Goal: Task Accomplishment & Management: Manage account settings

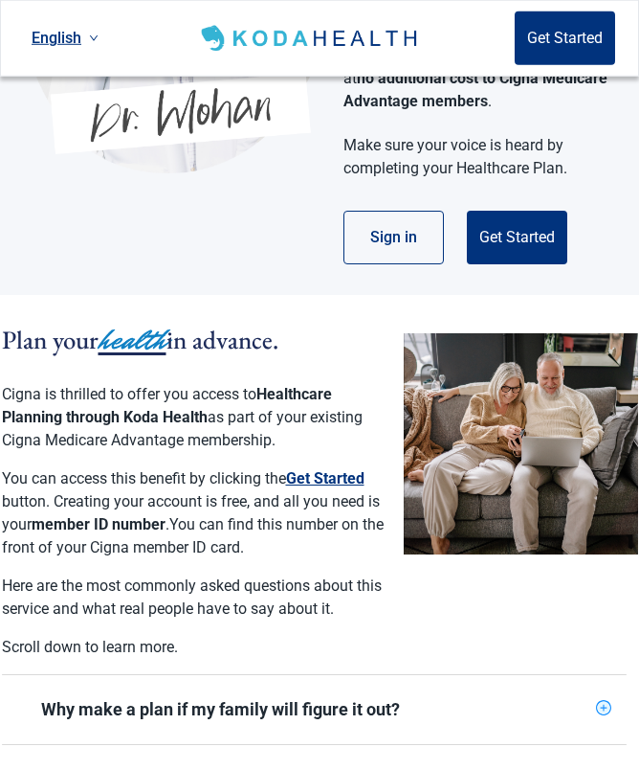
scroll to position [311, 0]
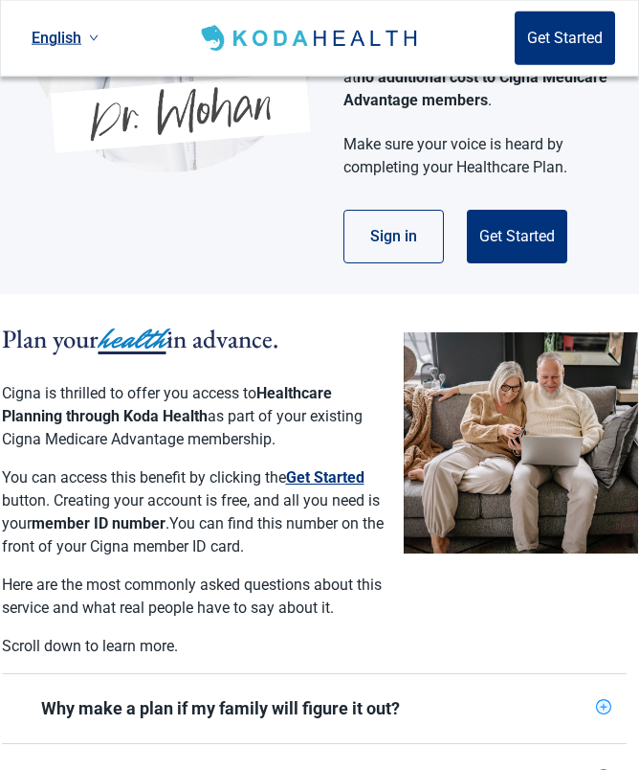
click at [548, 415] on img "Main content" at bounding box center [521, 442] width 235 height 221
click at [480, 412] on img "Main content" at bounding box center [521, 442] width 235 height 221
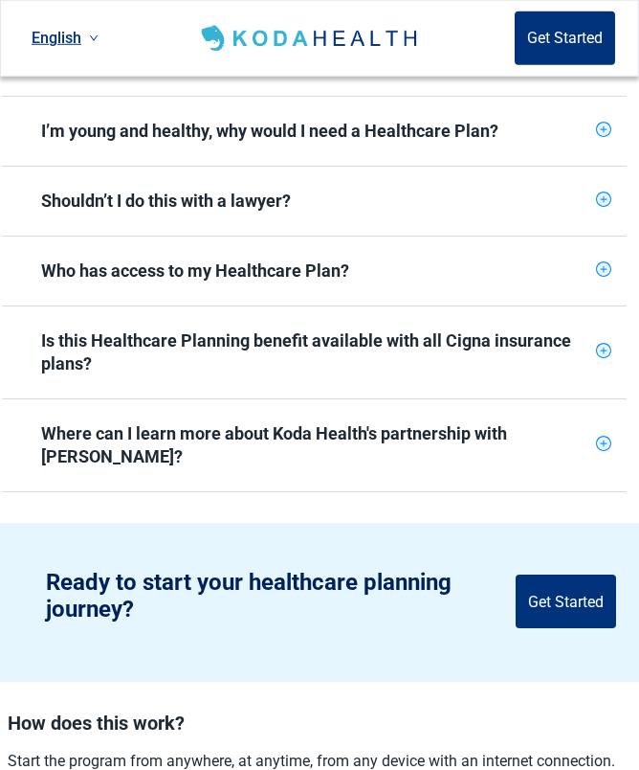
scroll to position [1029, 0]
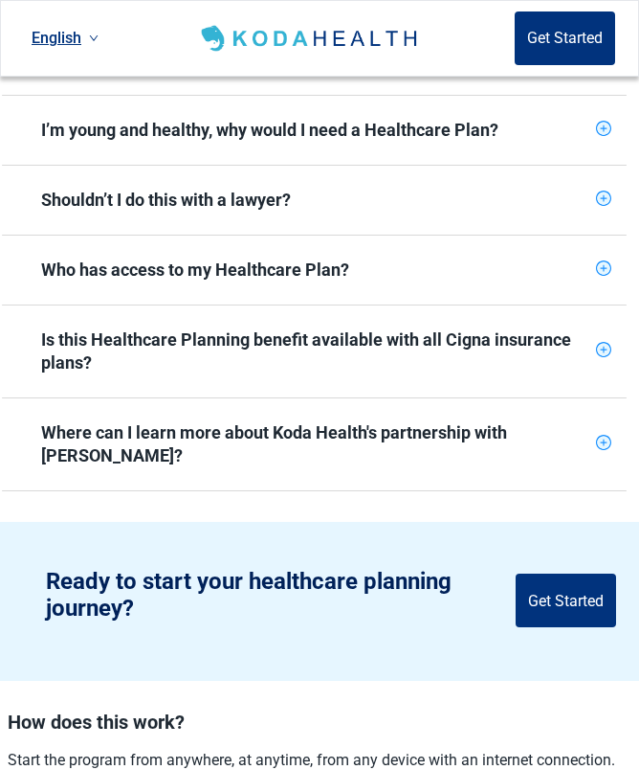
click at [581, 573] on button "Get Started" at bounding box center [566, 600] width 101 height 54
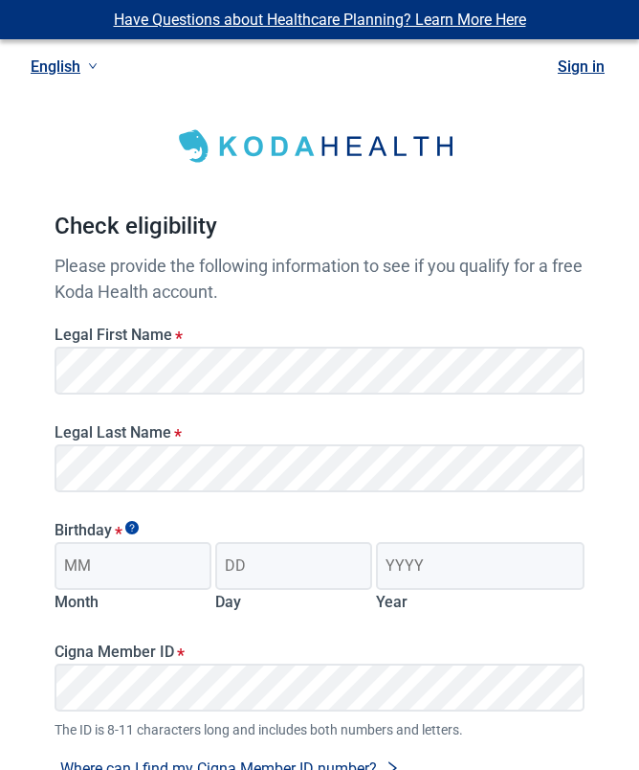
click at [596, 60] on link "Sign in" at bounding box center [581, 66] width 47 height 18
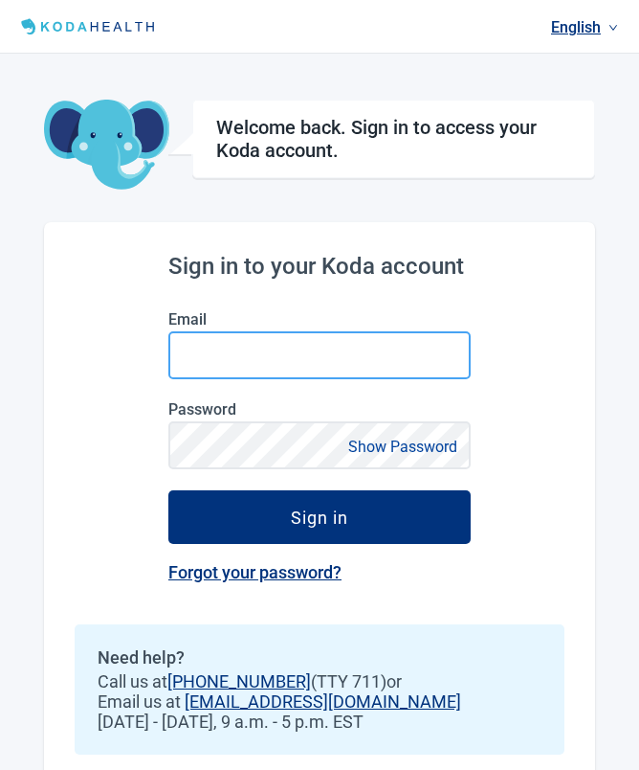
click at [344, 347] on input "Email" at bounding box center [319, 355] width 302 height 48
click at [321, 358] on input "Email" at bounding box center [319, 355] width 302 height 48
type input "[EMAIL_ADDRESS][DOMAIN_NAME]"
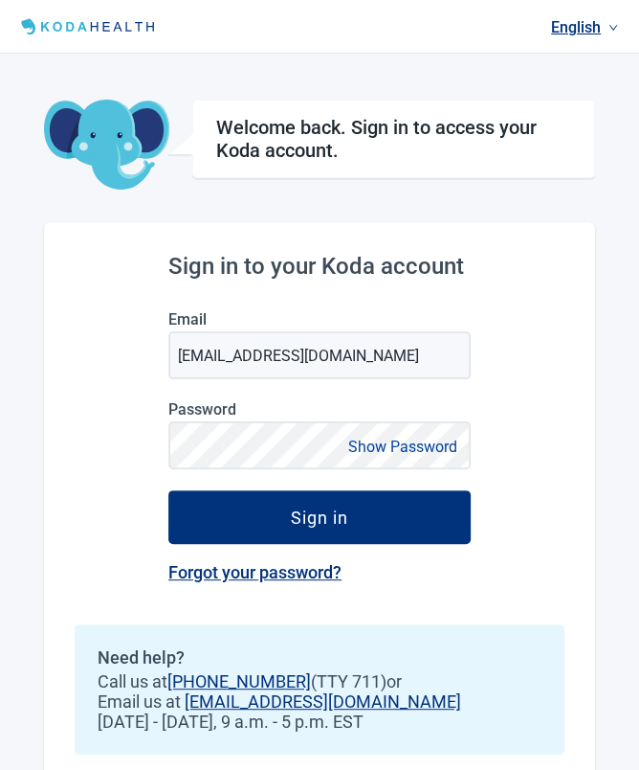
click at [320, 518] on button "Sign in" at bounding box center [319, 517] width 302 height 54
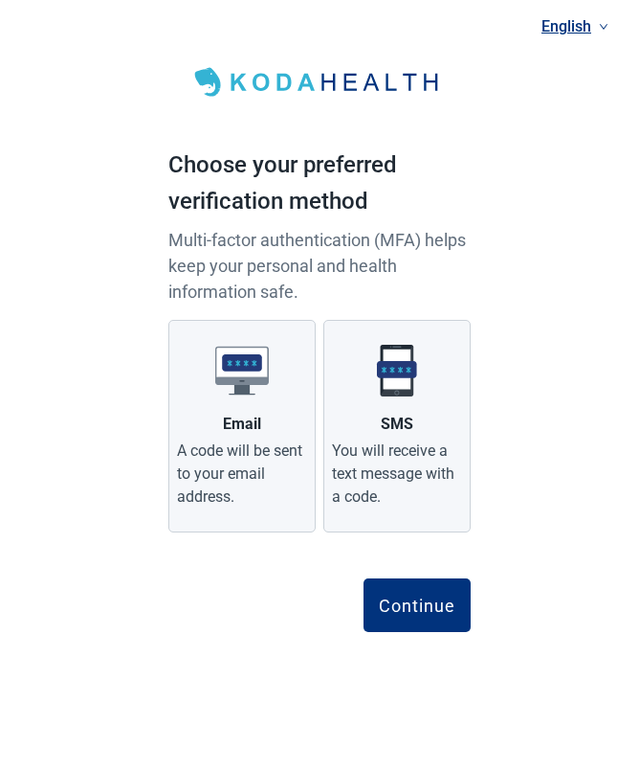
click at [420, 612] on div "Continue" at bounding box center [417, 604] width 77 height 19
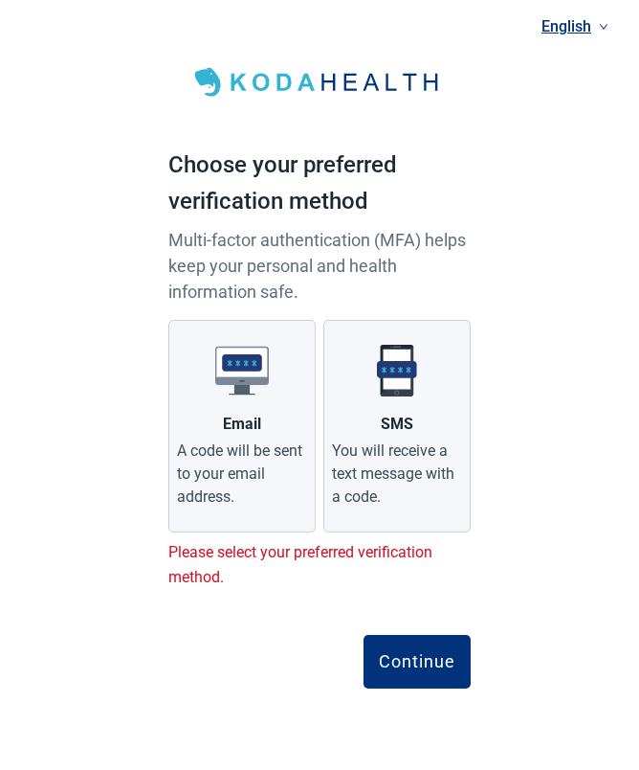
click at [400, 383] on img "Main content" at bounding box center [397, 371] width 54 height 54
click at [0, 0] on input "SMS You will receive a text message with a code." at bounding box center [0, 0] width 0 height 0
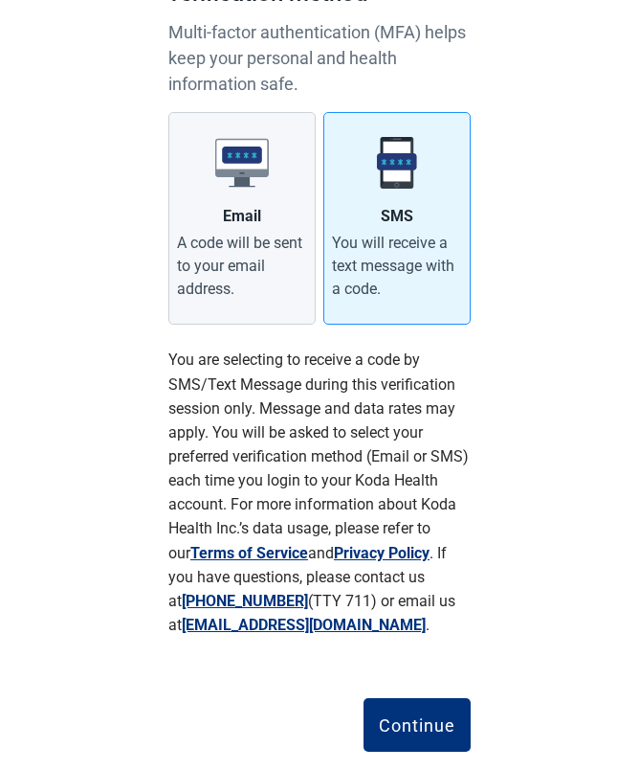
scroll to position [210, 0]
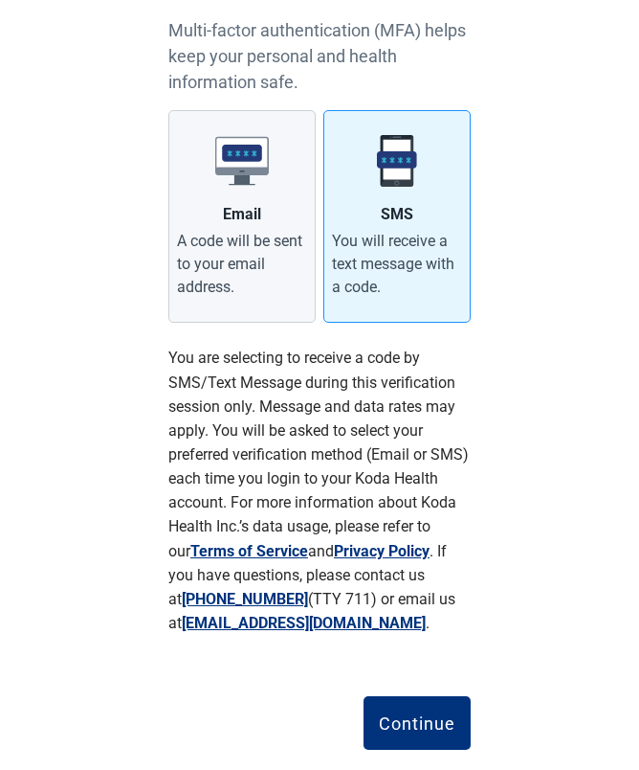
click at [429, 724] on div "Continue" at bounding box center [417, 722] width 77 height 19
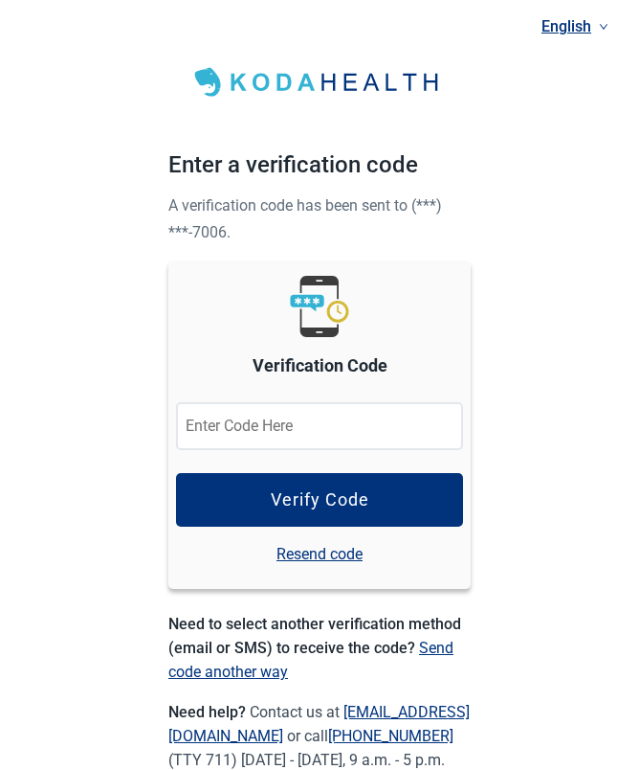
click at [360, 427] on input "Verification Code" at bounding box center [319, 426] width 287 height 48
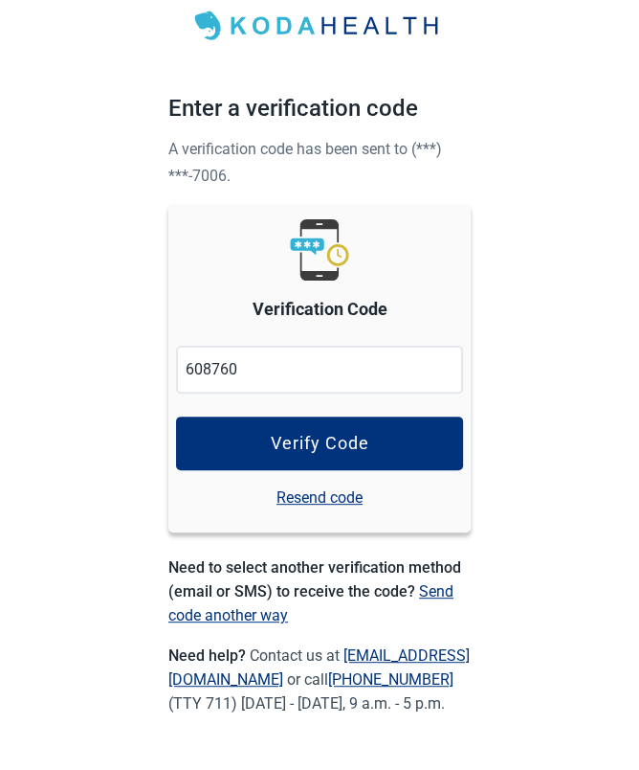
type input "608760"
click at [376, 473] on button "Verify Code" at bounding box center [319, 500] width 287 height 54
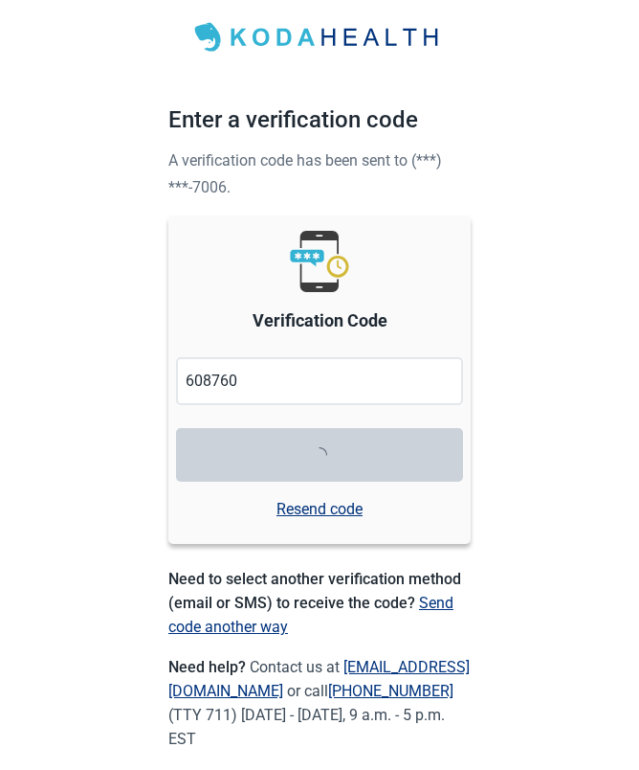
scroll to position [45, 0]
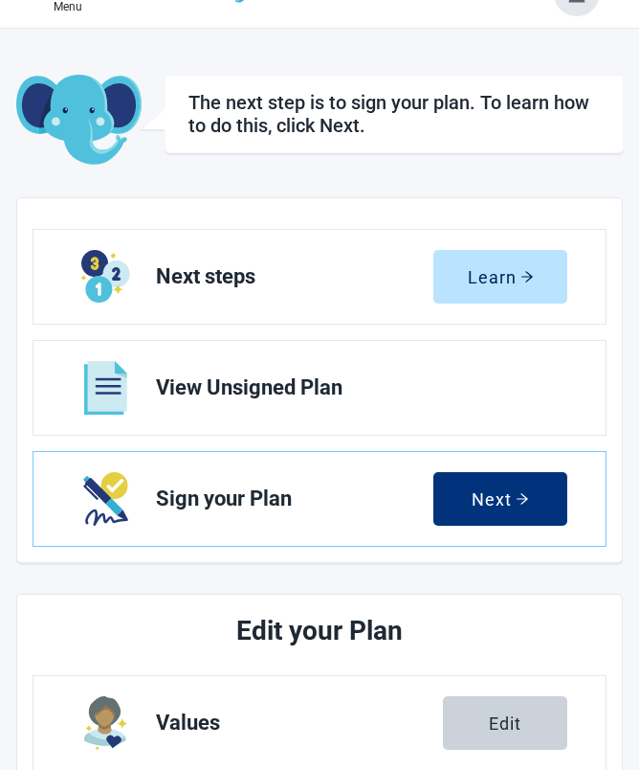
scroll to position [52, 0]
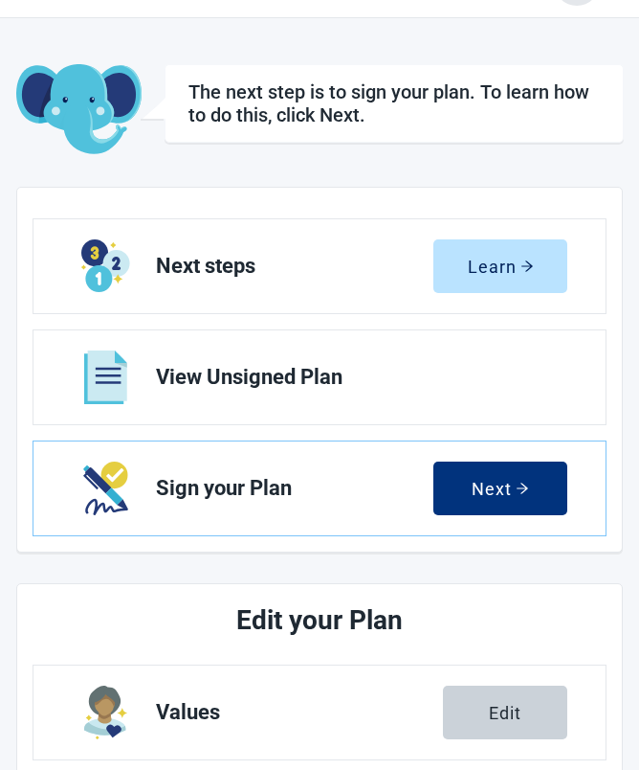
click at [507, 494] on div "Next" at bounding box center [500, 488] width 57 height 19
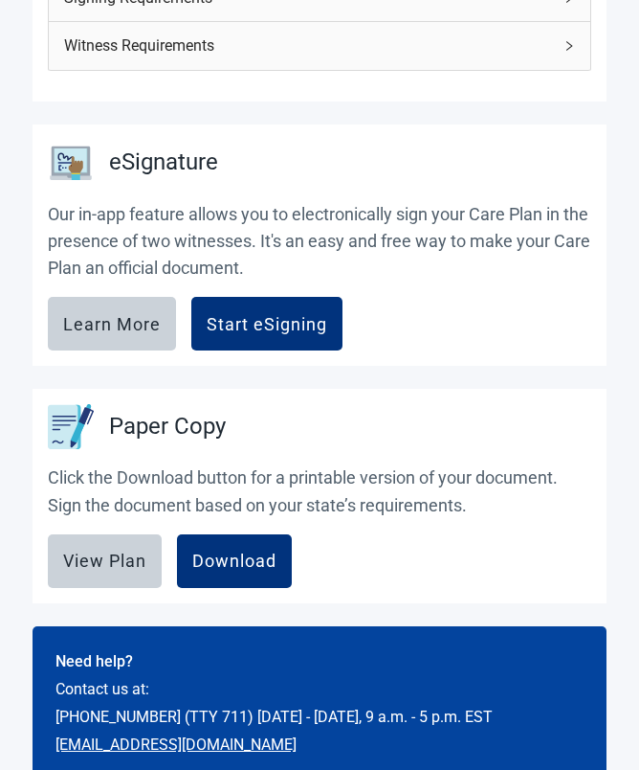
scroll to position [401, 0]
click at [121, 553] on div "View Plan" at bounding box center [104, 560] width 83 height 19
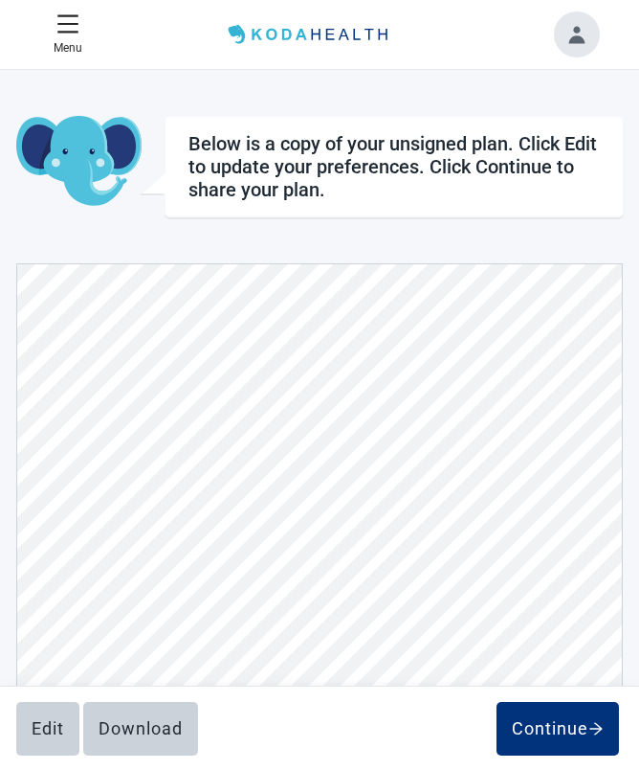
scroll to position [4404, 0]
click at [155, 725] on div "Download" at bounding box center [141, 728] width 84 height 19
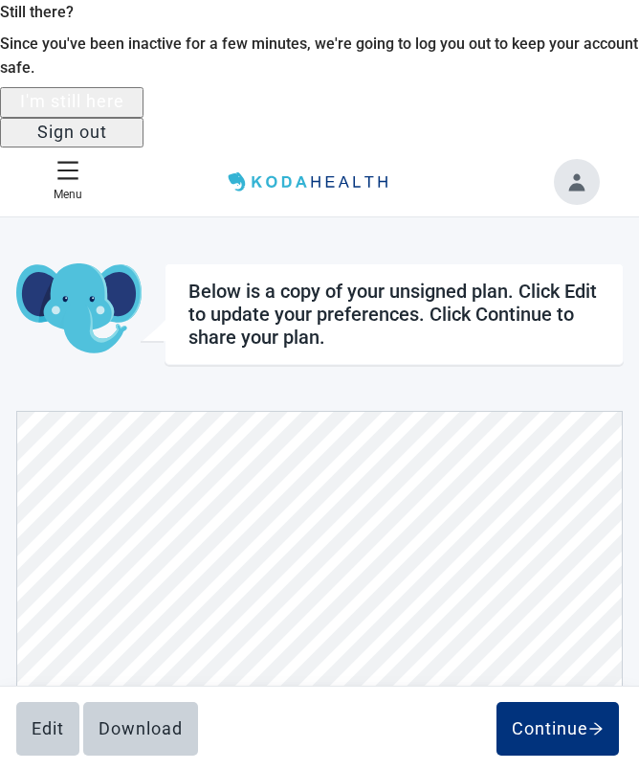
scroll to position [116, 0]
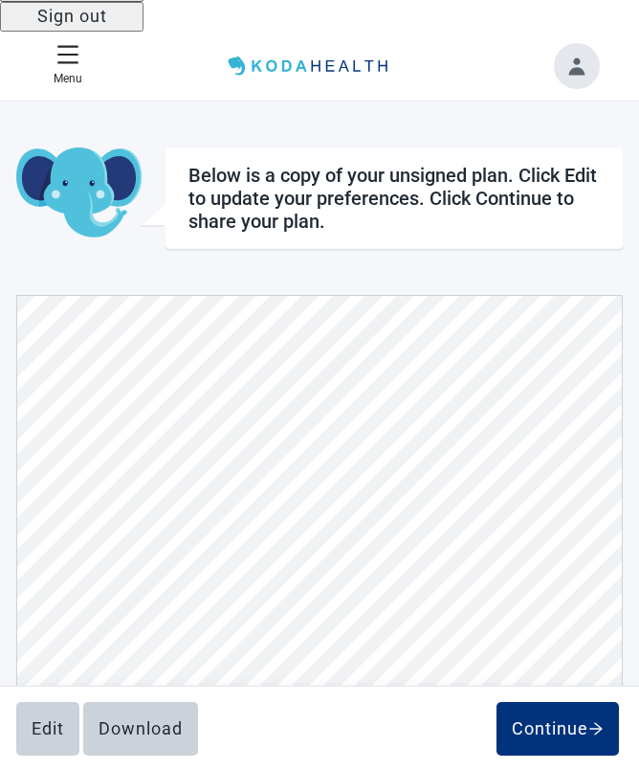
click at [144, 32] on button "Sign out" at bounding box center [72, 17] width 144 height 30
